Goal: Transaction & Acquisition: Purchase product/service

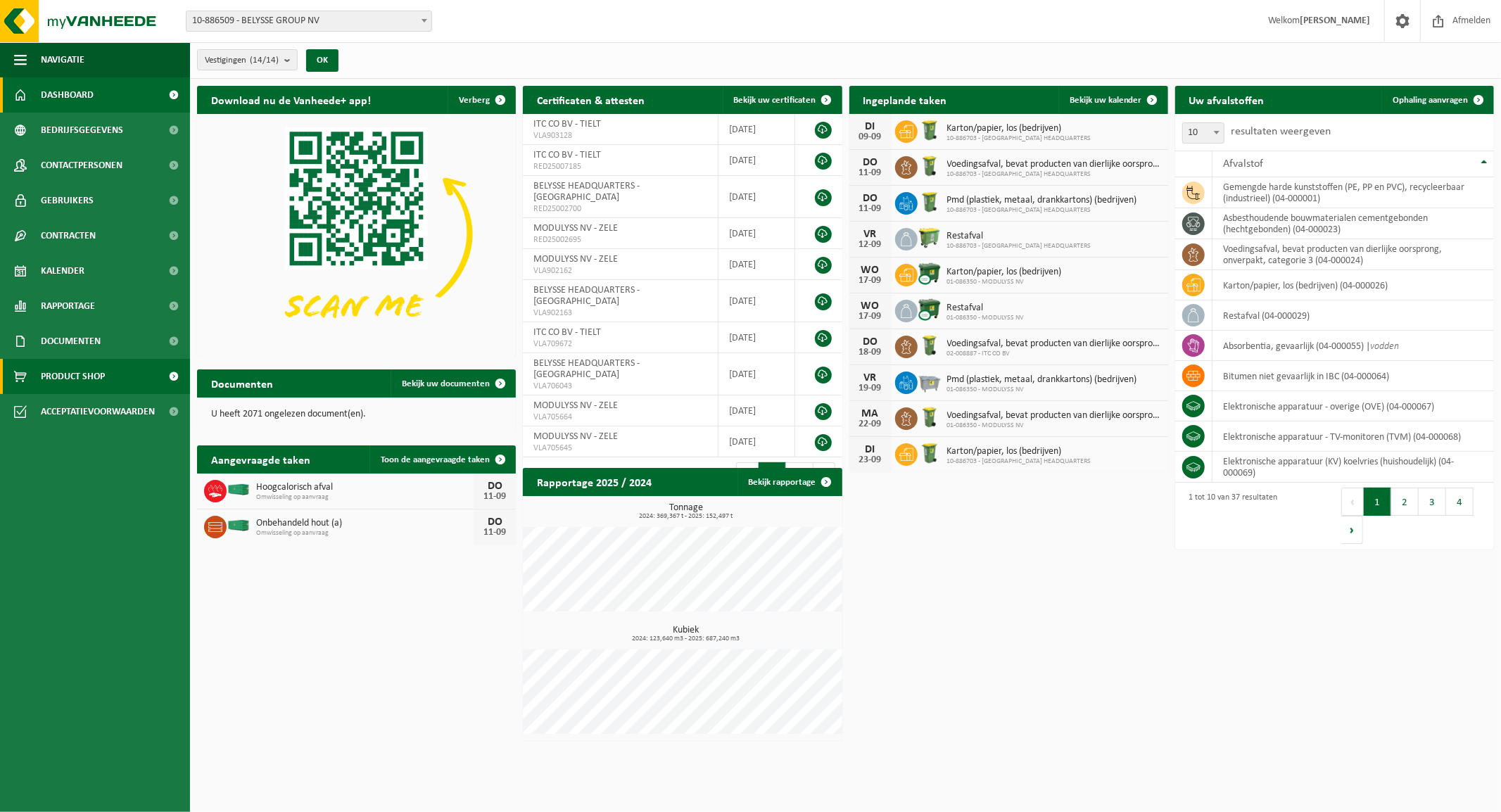
click at [61, 382] on span "Product Shop" at bounding box center [73, 377] width 64 height 35
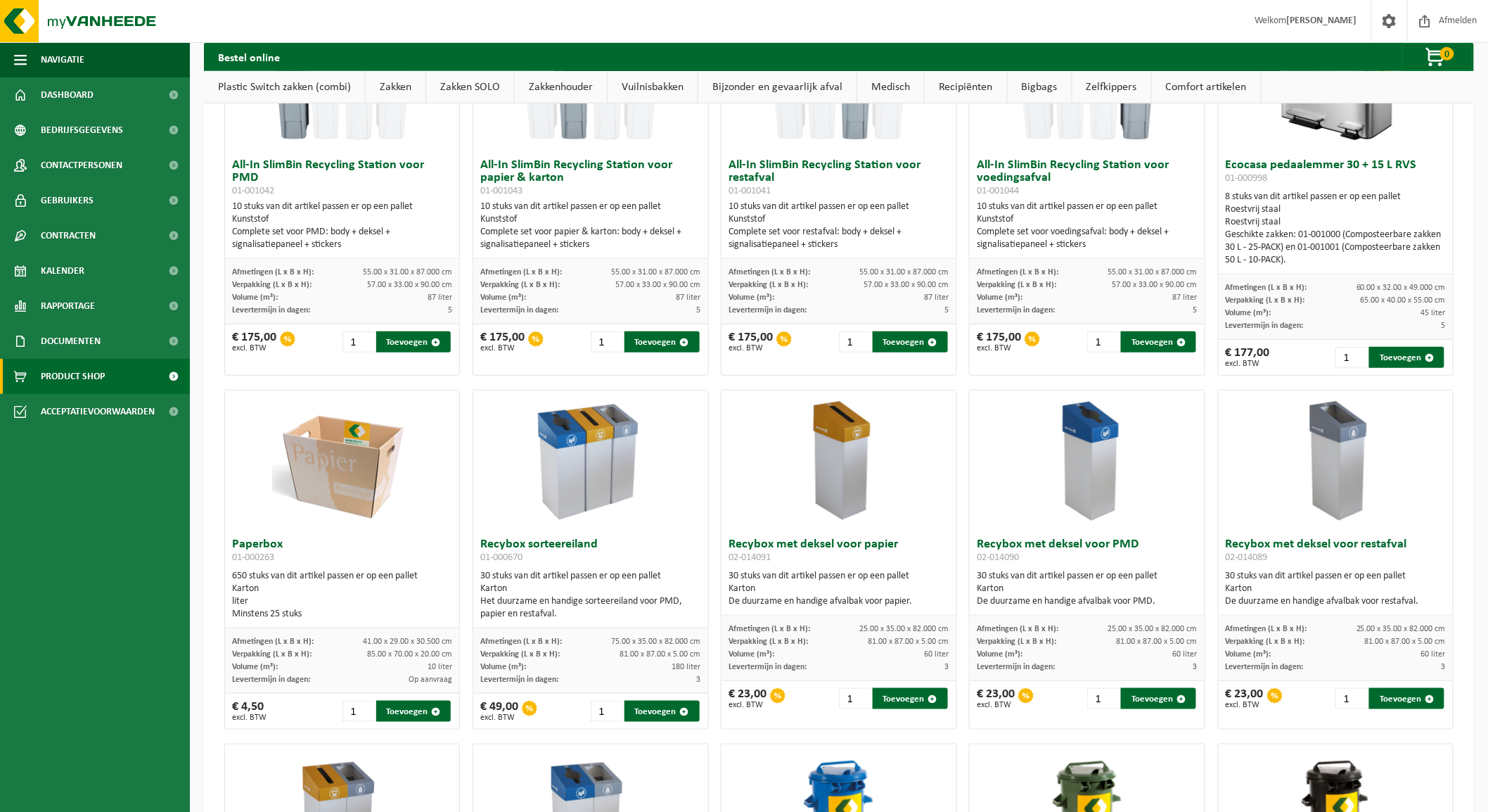
scroll to position [4726, 0]
click at [644, 82] on link "Vuilnisbakken" at bounding box center [652, 87] width 90 height 32
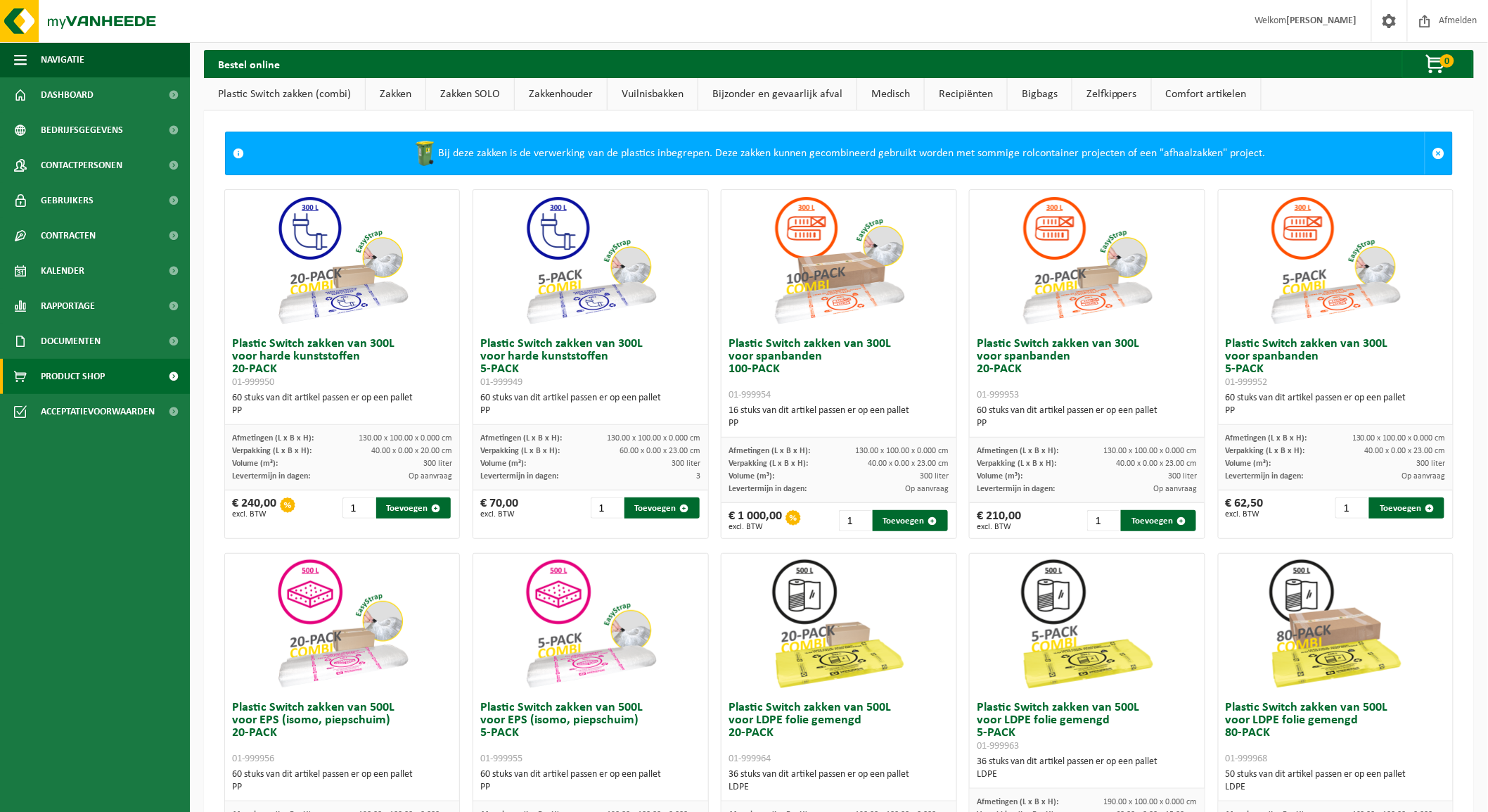
click at [644, 92] on link "Vuilnisbakken" at bounding box center [652, 94] width 90 height 32
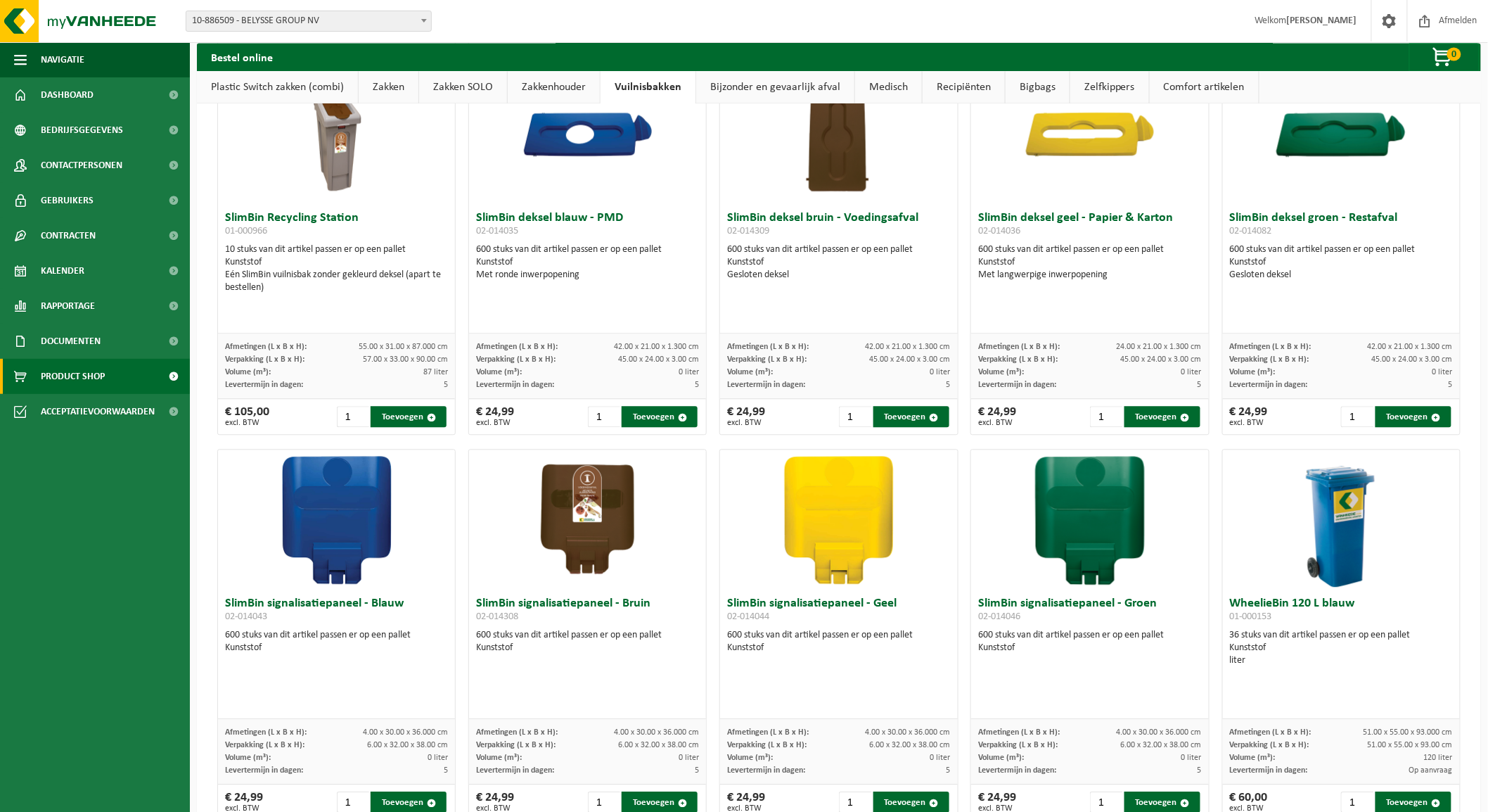
scroll to position [1263, 0]
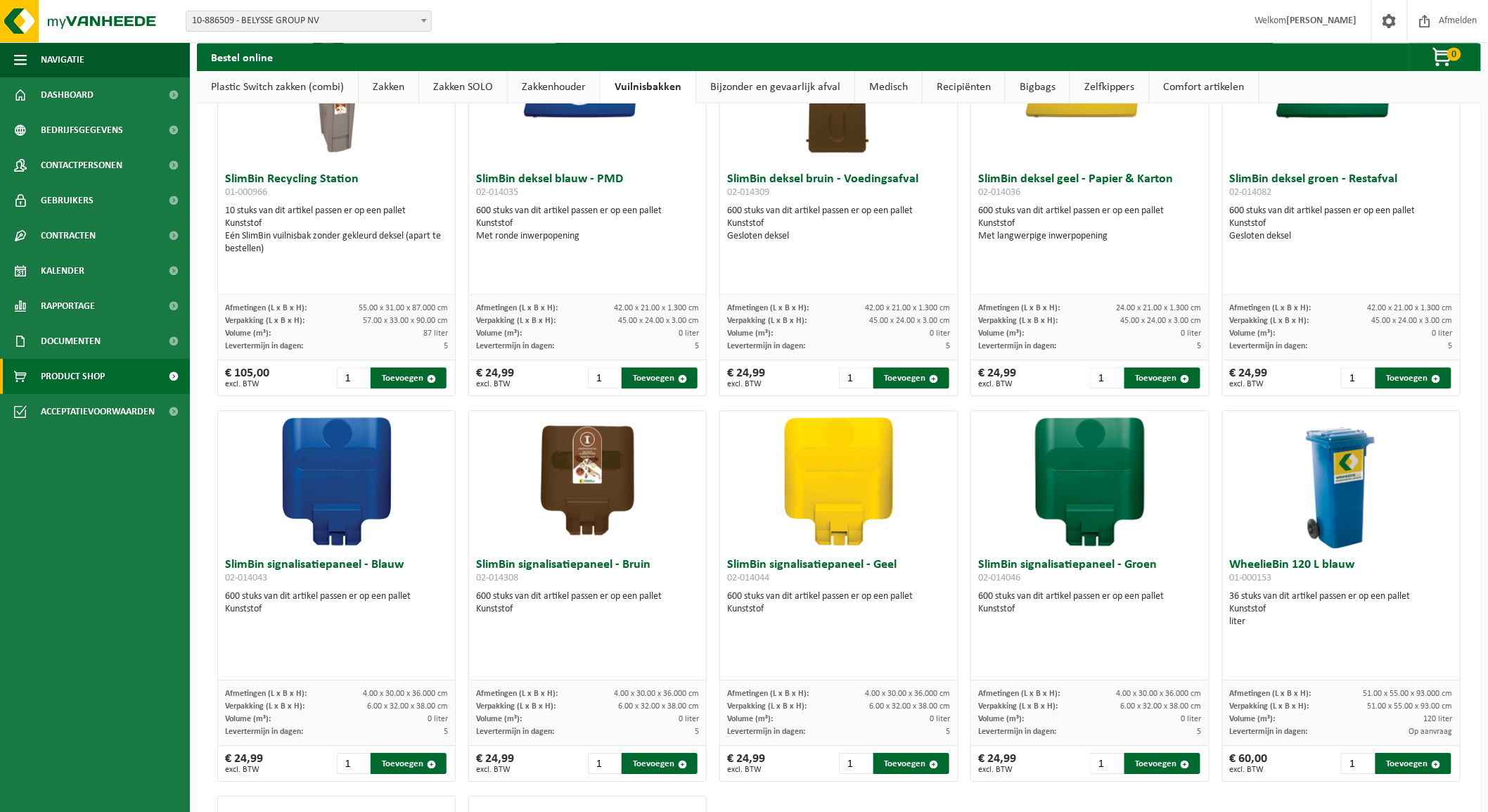
click at [1103, 85] on link "Zelfkippers" at bounding box center [1110, 87] width 79 height 32
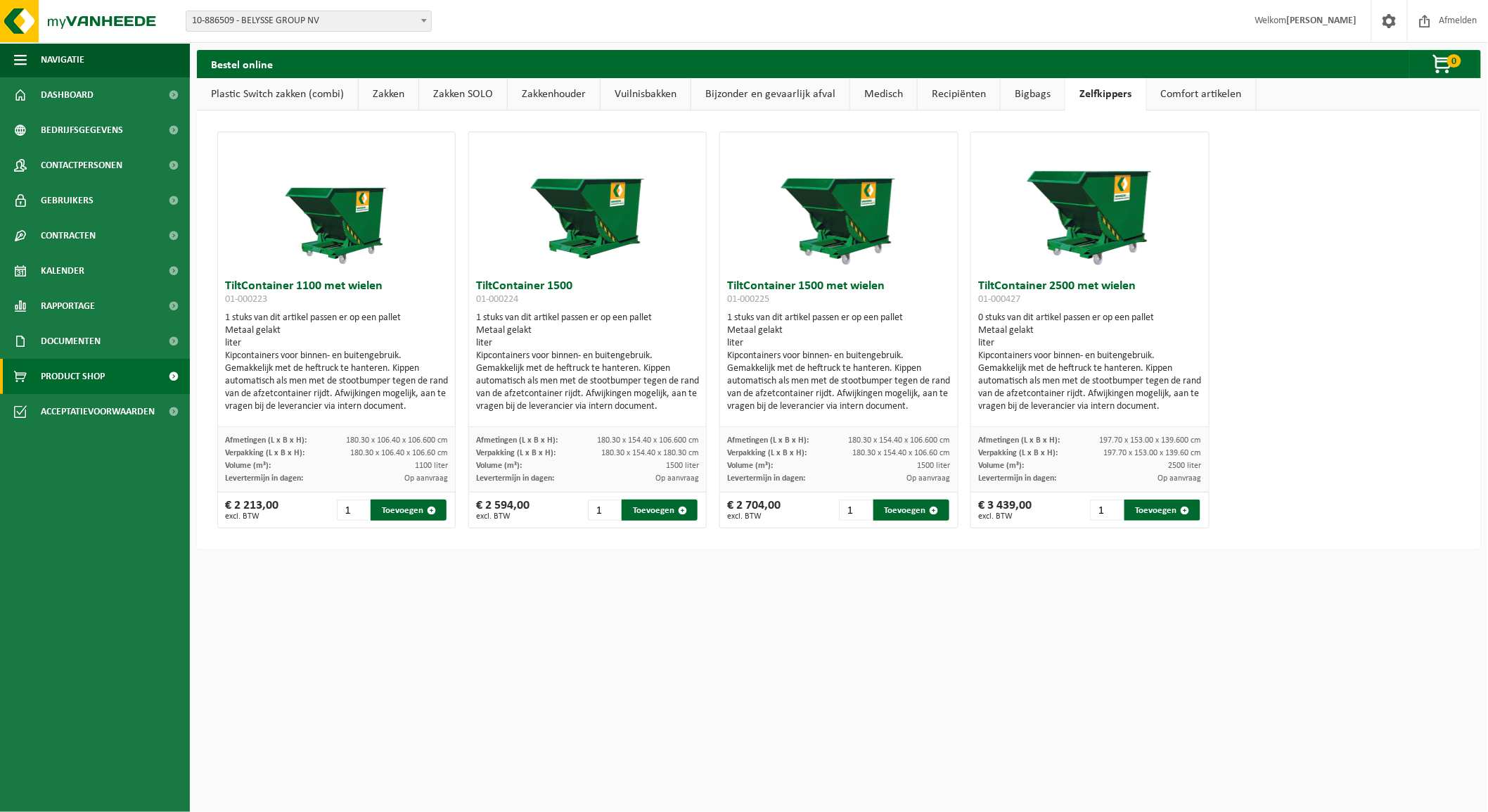
scroll to position [0, 0]
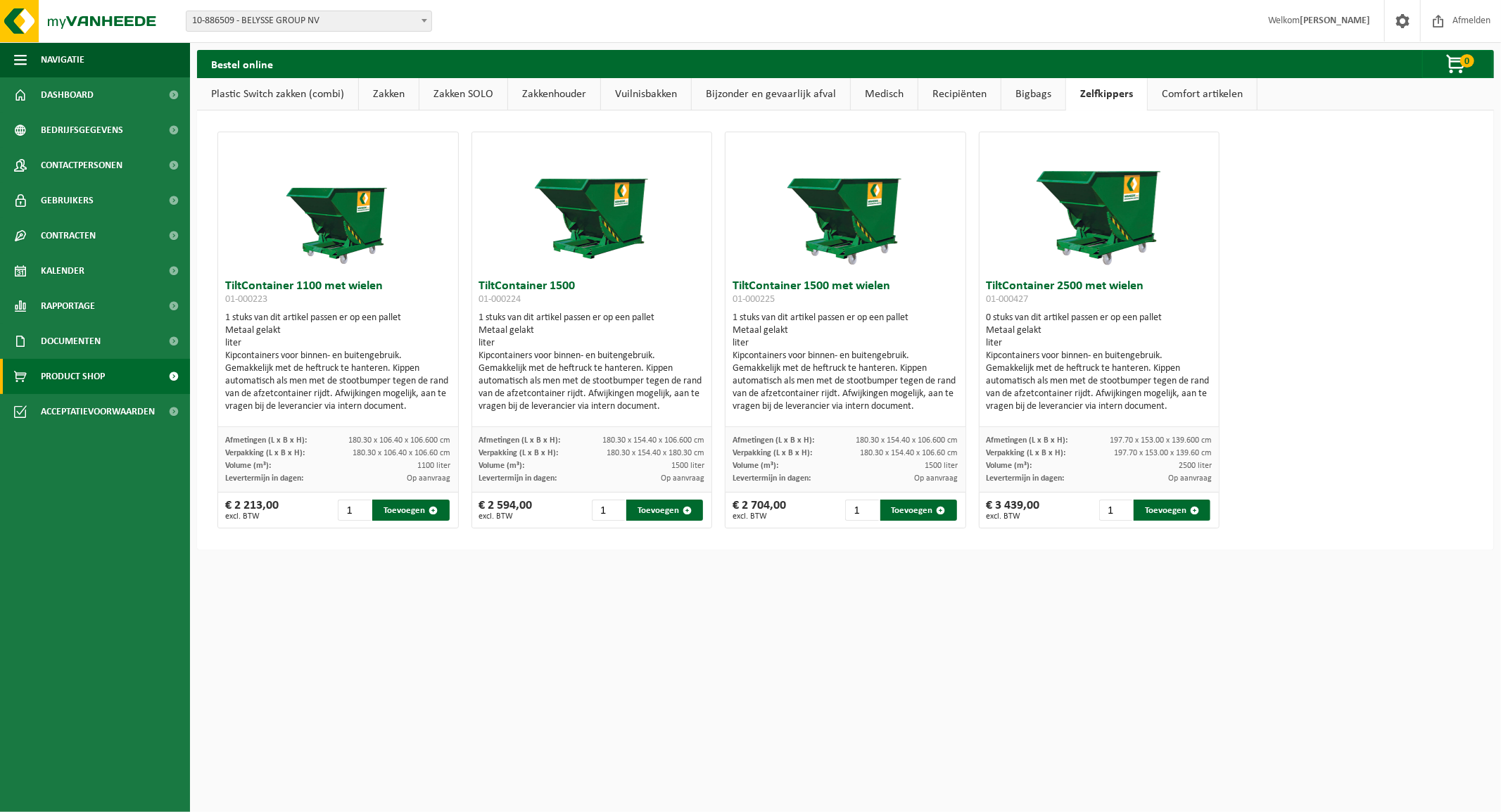
click at [642, 721] on html "Vestiging: 10-886509 - BELYSSE GROUP [GEOGRAPHIC_DATA] 10-886703 - [GEOGRAPHIC_…" at bounding box center [750, 406] width 1501 height 812
click at [954, 90] on link "Recipiënten" at bounding box center [959, 94] width 82 height 32
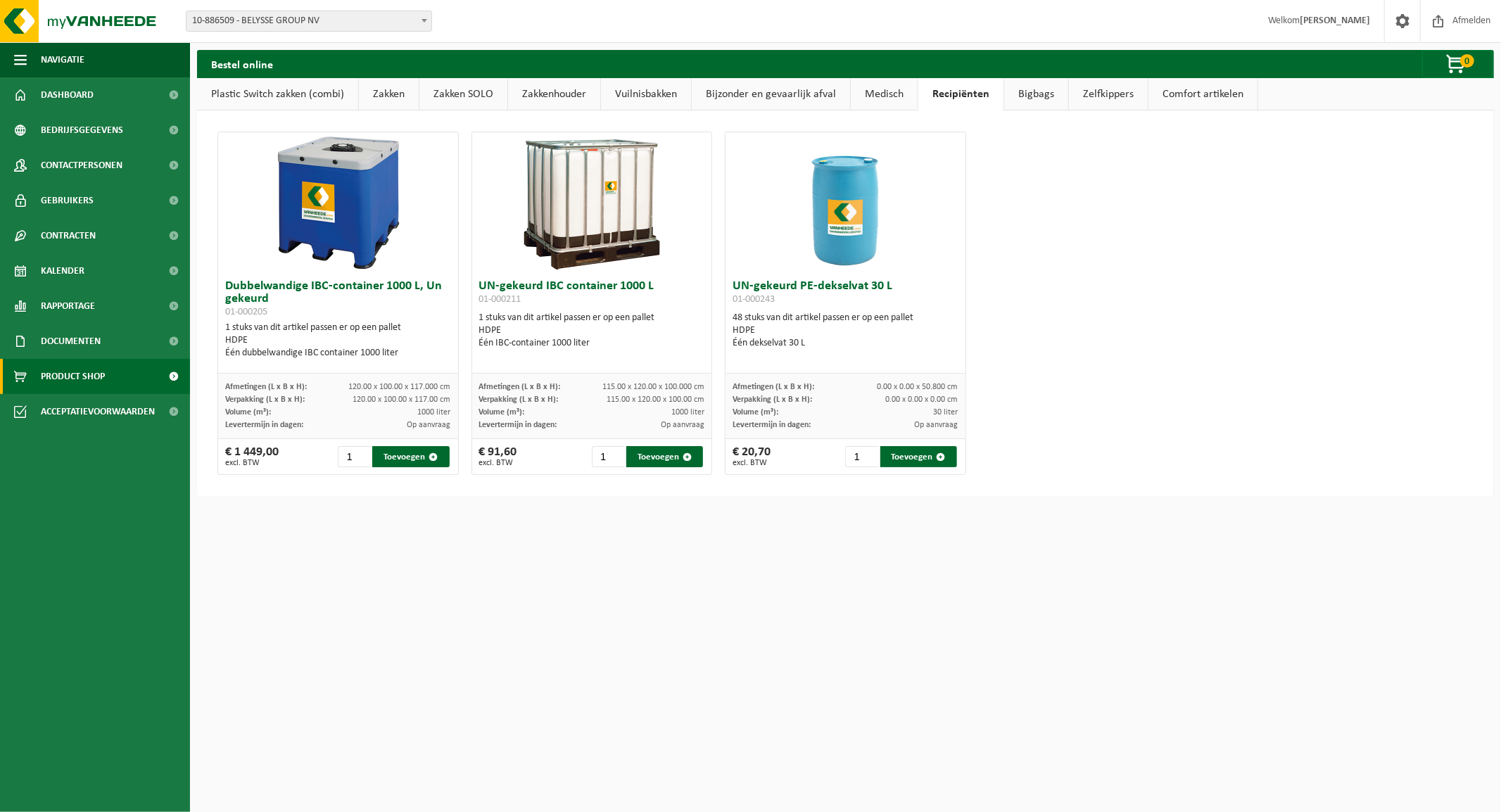
click at [292, 94] on link "Plastic Switch zakken (combi)" at bounding box center [277, 94] width 161 height 32
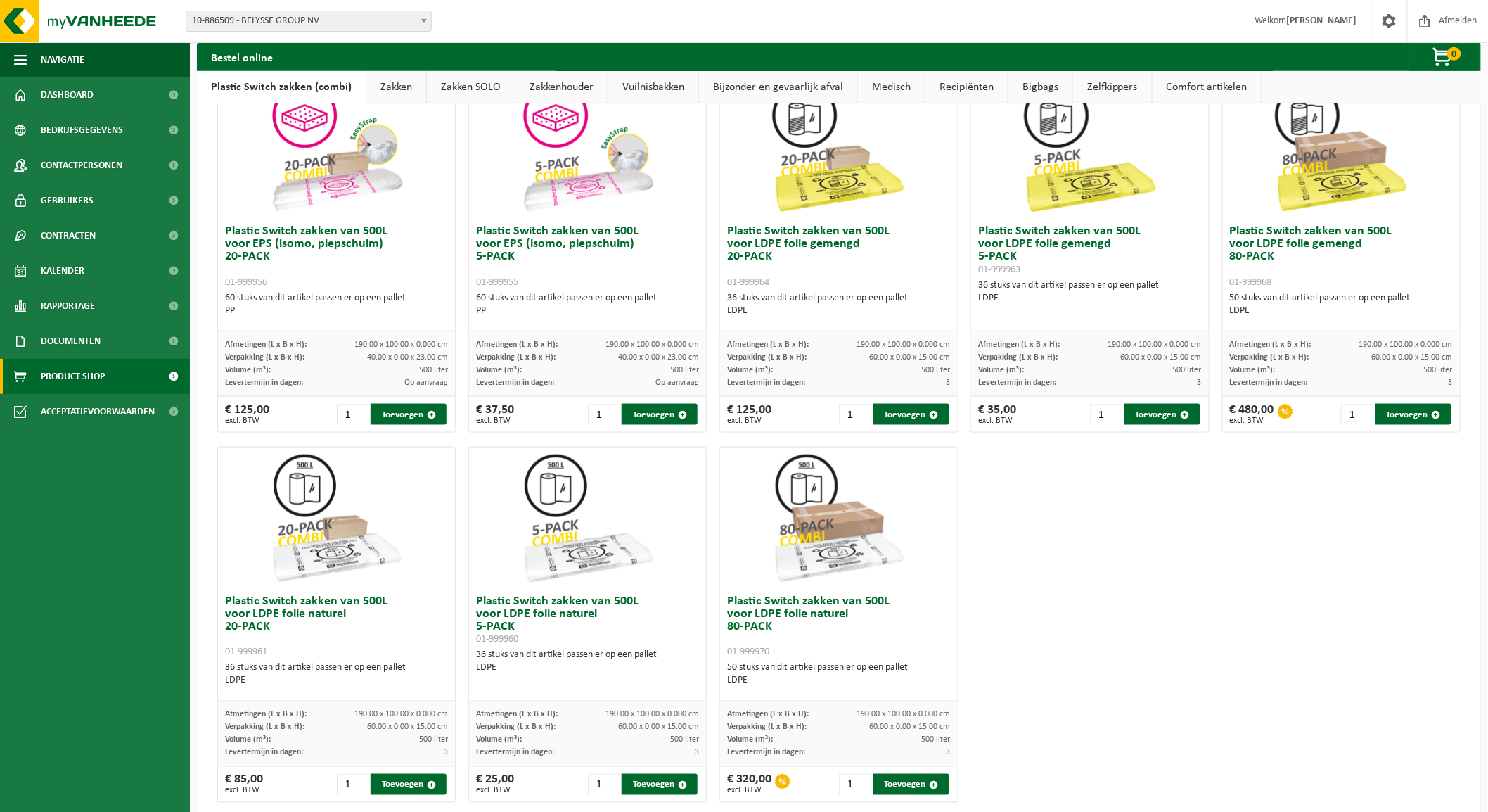
scroll to position [509, 0]
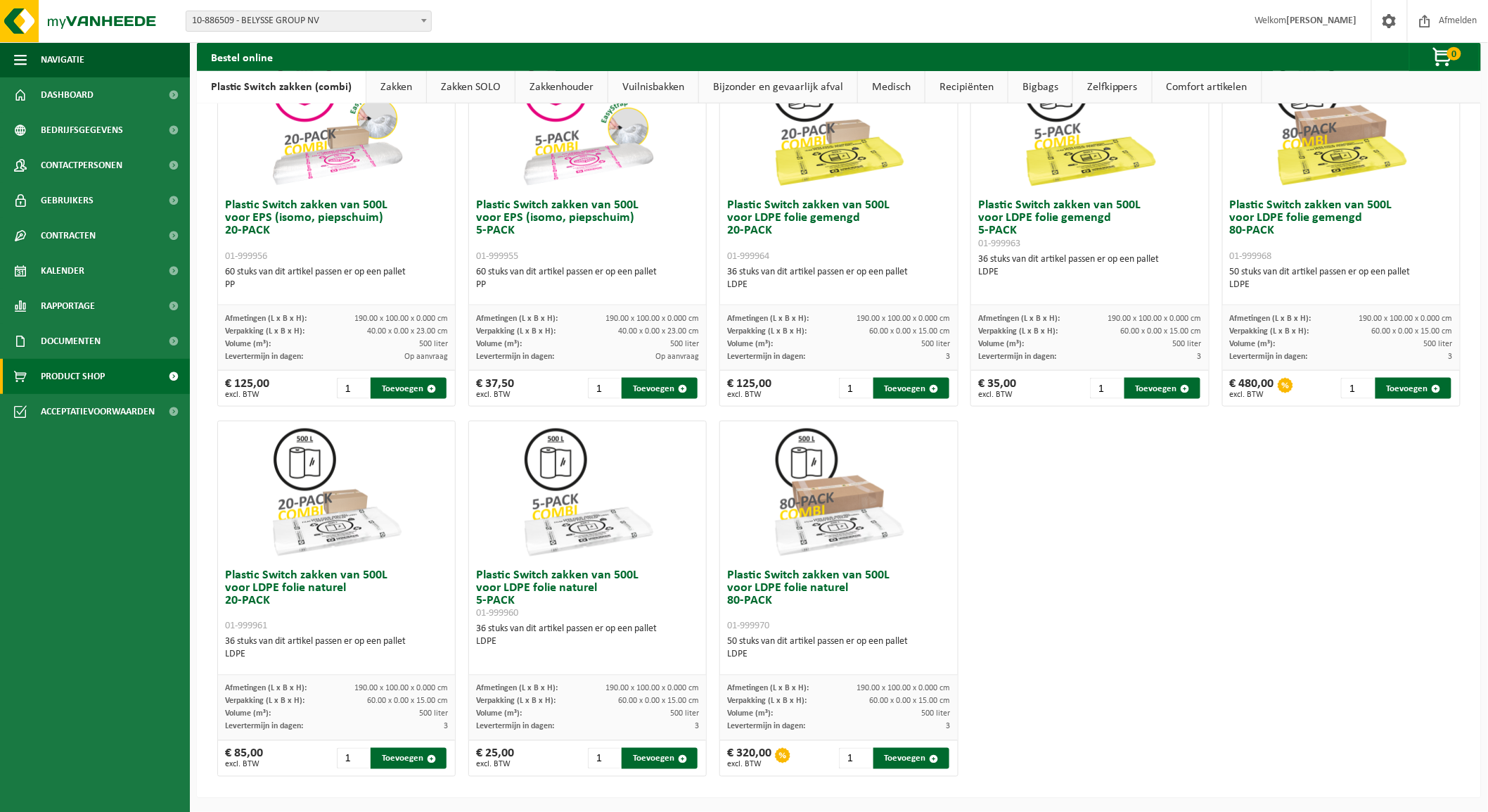
click at [392, 84] on link "Zakken" at bounding box center [396, 87] width 60 height 32
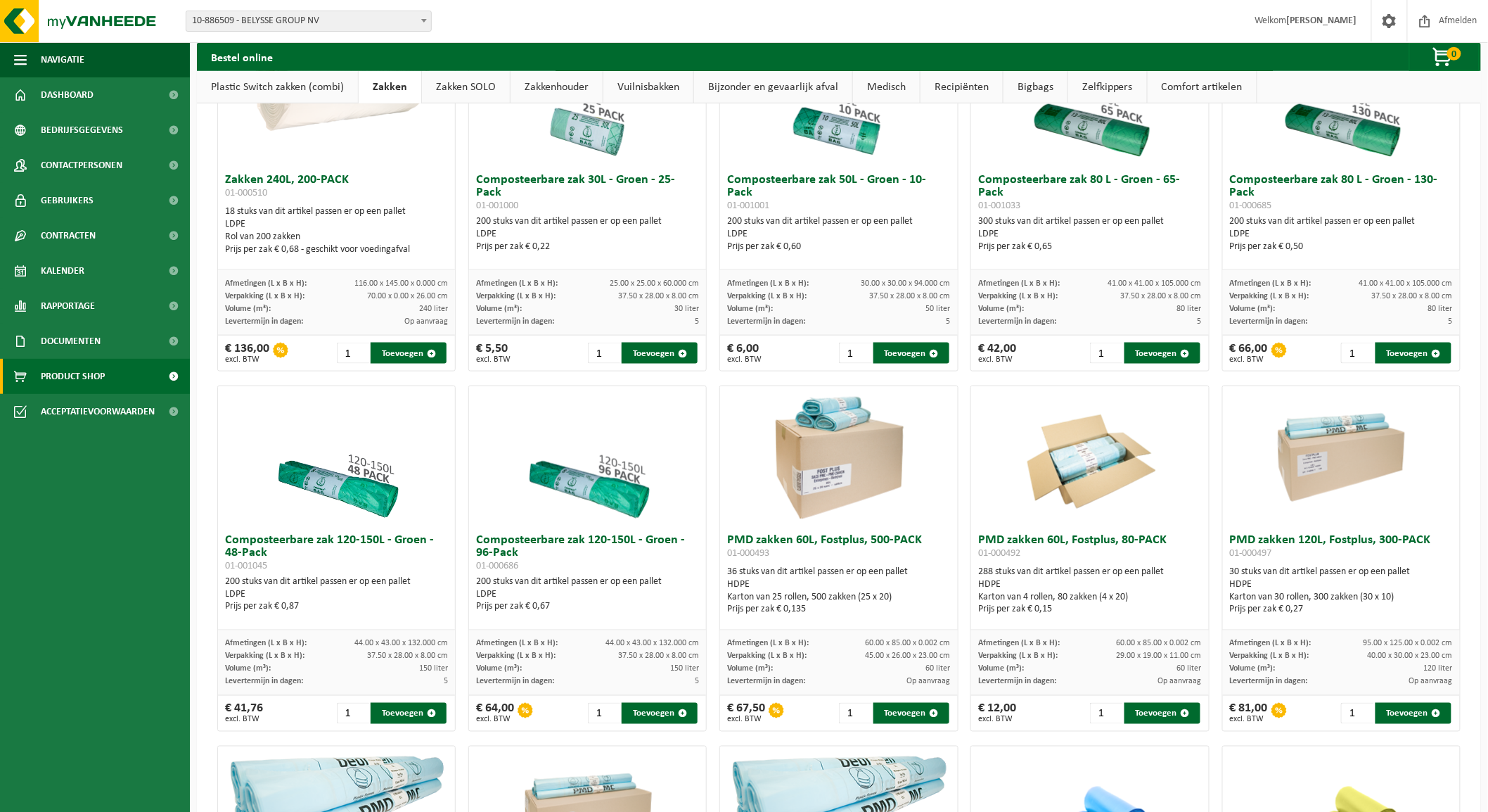
click at [459, 86] on link "Zakken SOLO" at bounding box center [466, 87] width 88 height 32
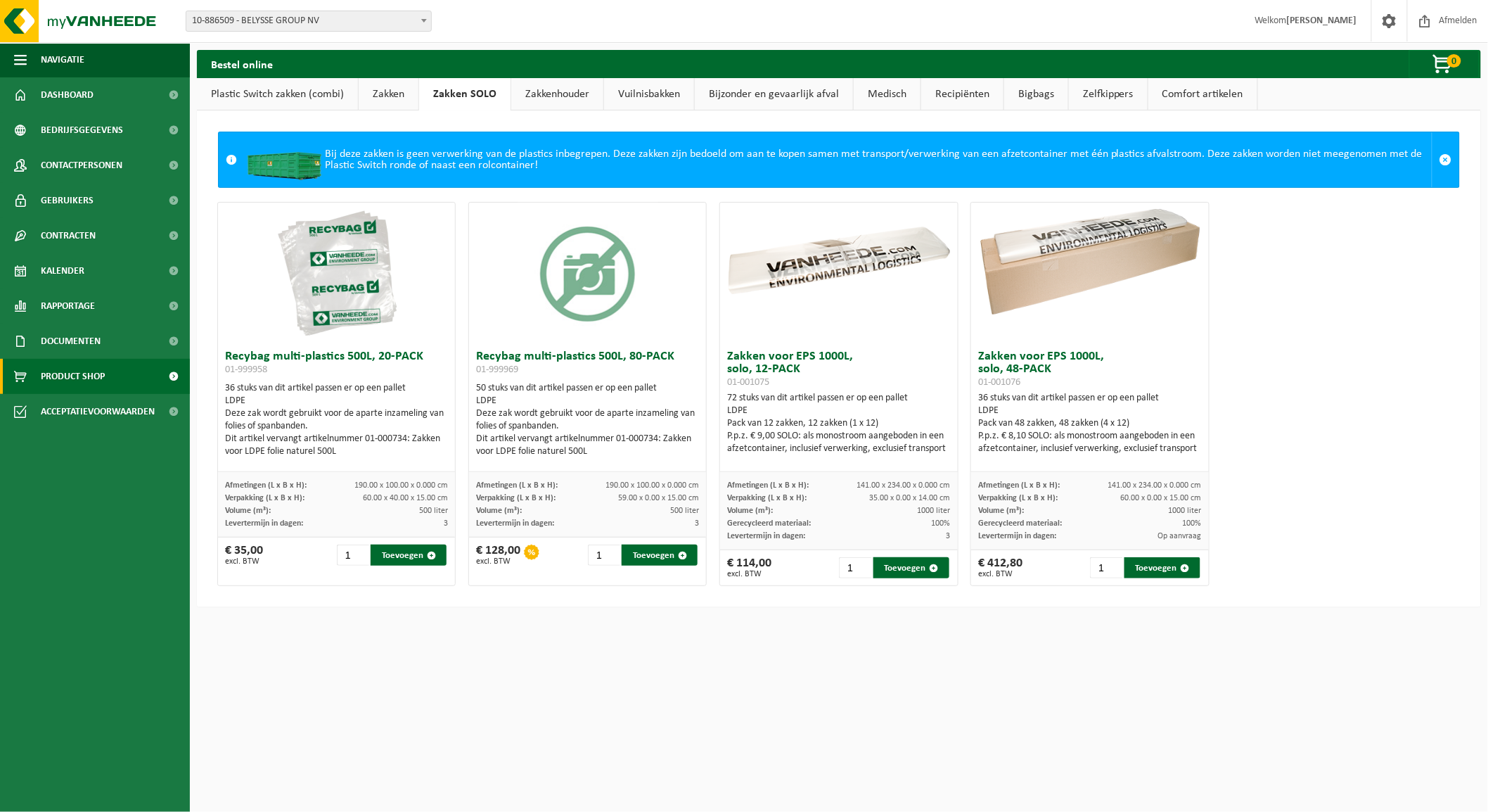
scroll to position [0, 0]
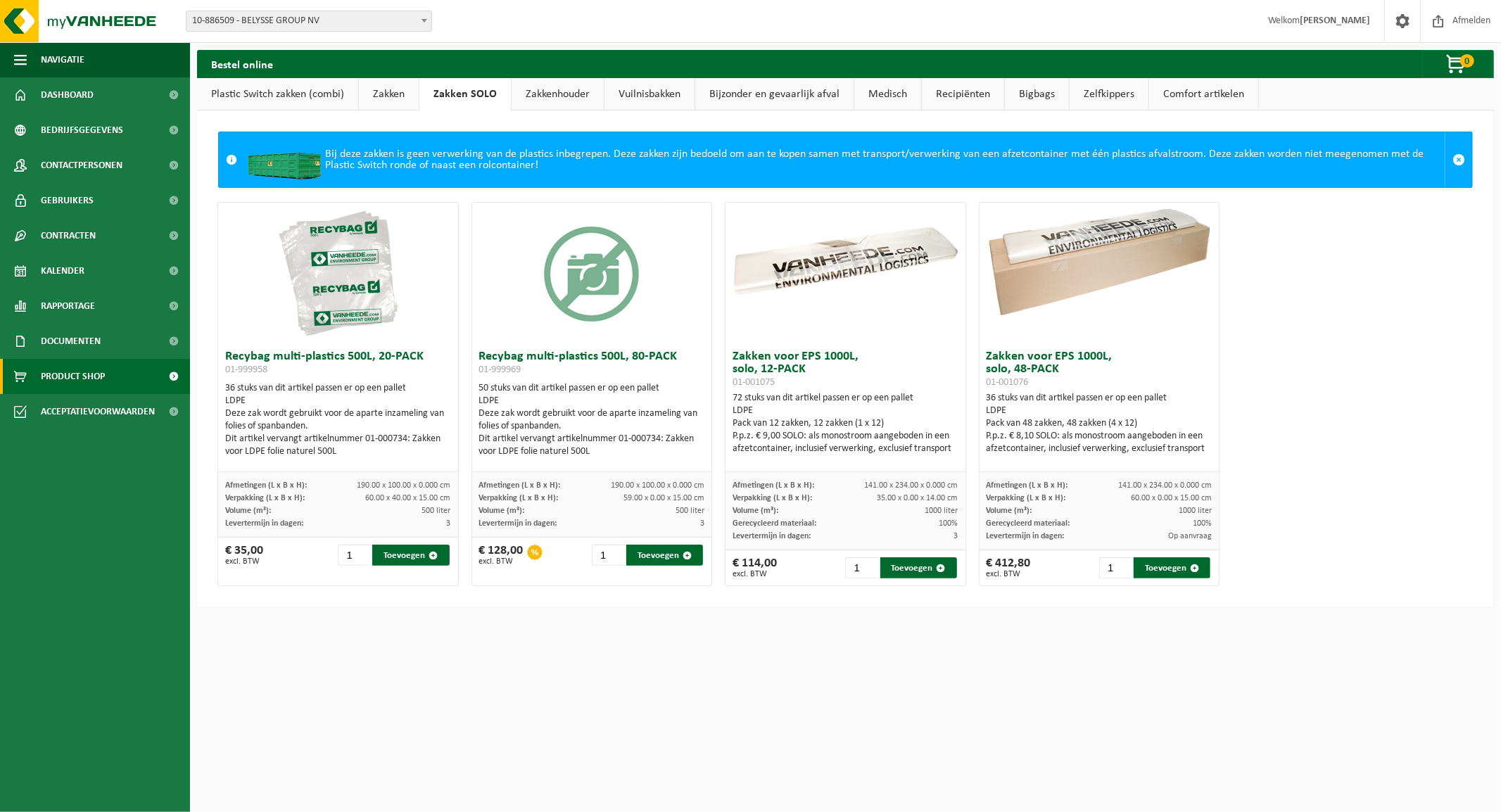
click at [549, 93] on link "Zakkenhouder" at bounding box center [558, 94] width 92 height 32
